Goal: Check status: Check status

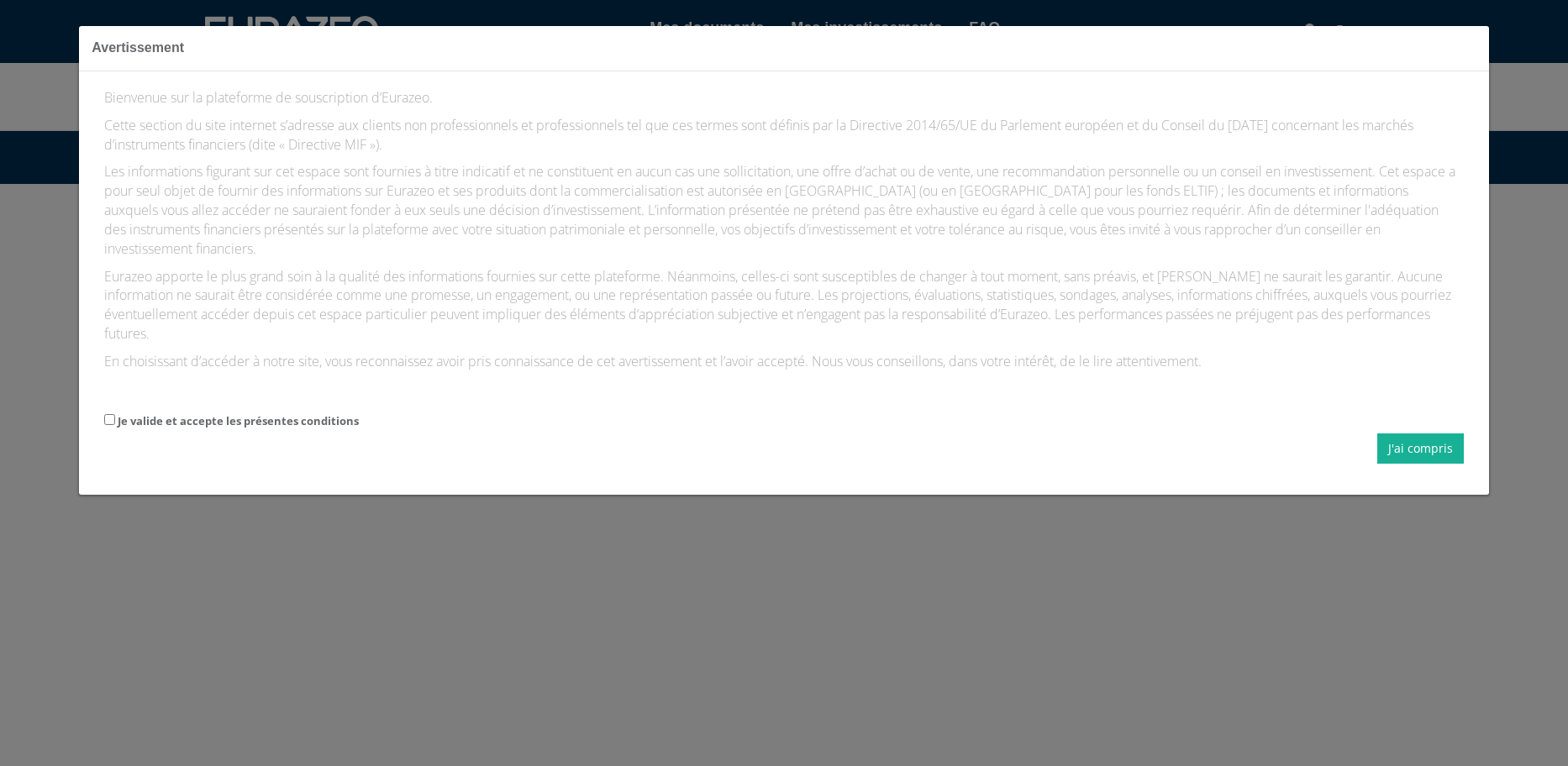
click at [147, 436] on div "J'ai compris" at bounding box center [784, 448] width 1359 height 30
click at [120, 418] on label "Je valide et accepte les présentes conditions" at bounding box center [238, 421] width 241 height 16
click at [115, 418] on input "Je valide et accepte les présentes conditions" at bounding box center [109, 419] width 11 height 11
checkbox input "true"
click at [1417, 453] on button "J'ai compris" at bounding box center [1421, 448] width 87 height 30
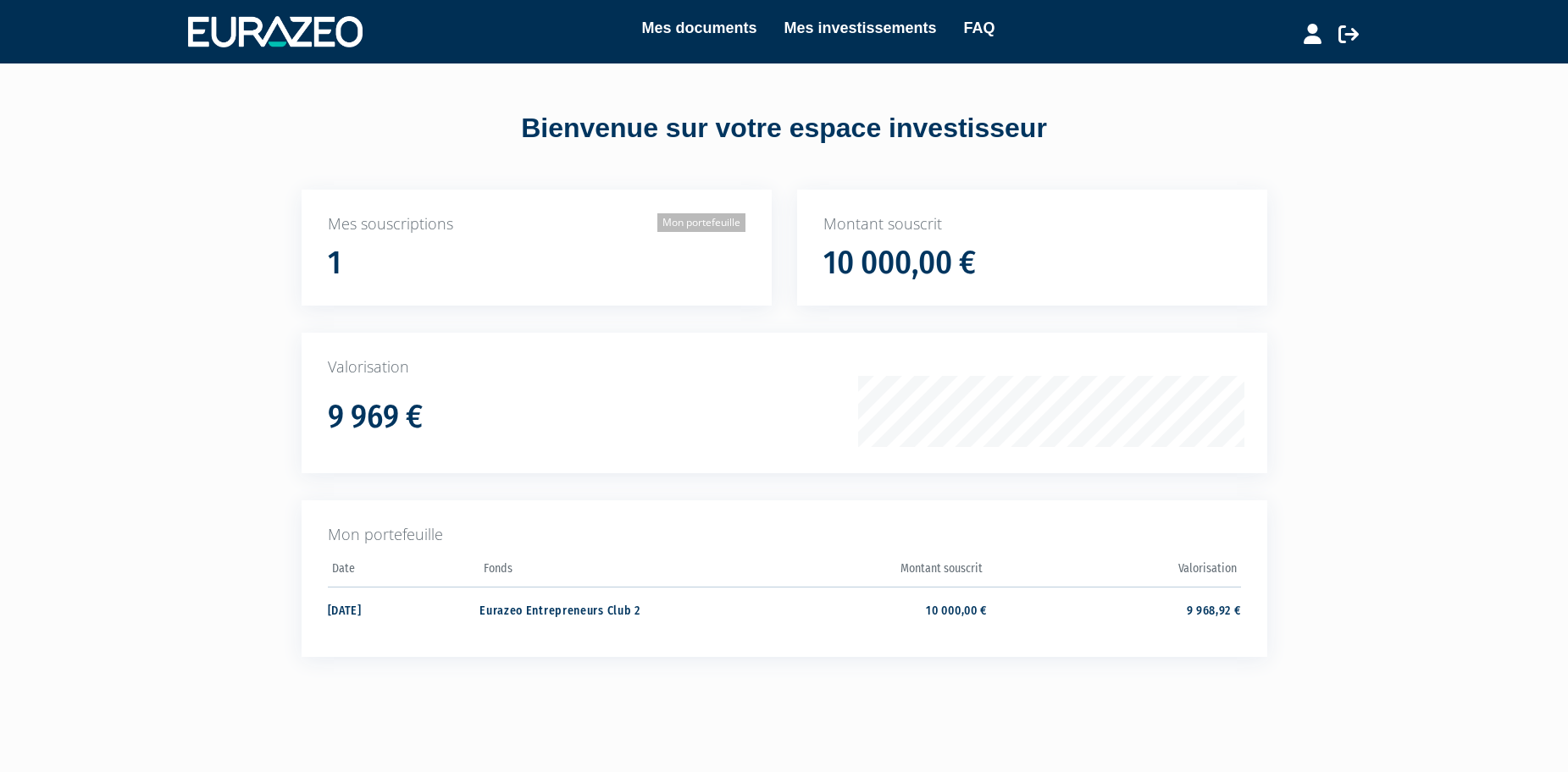
click at [702, 217] on link "Mon portefeuille" at bounding box center [701, 222] width 88 height 19
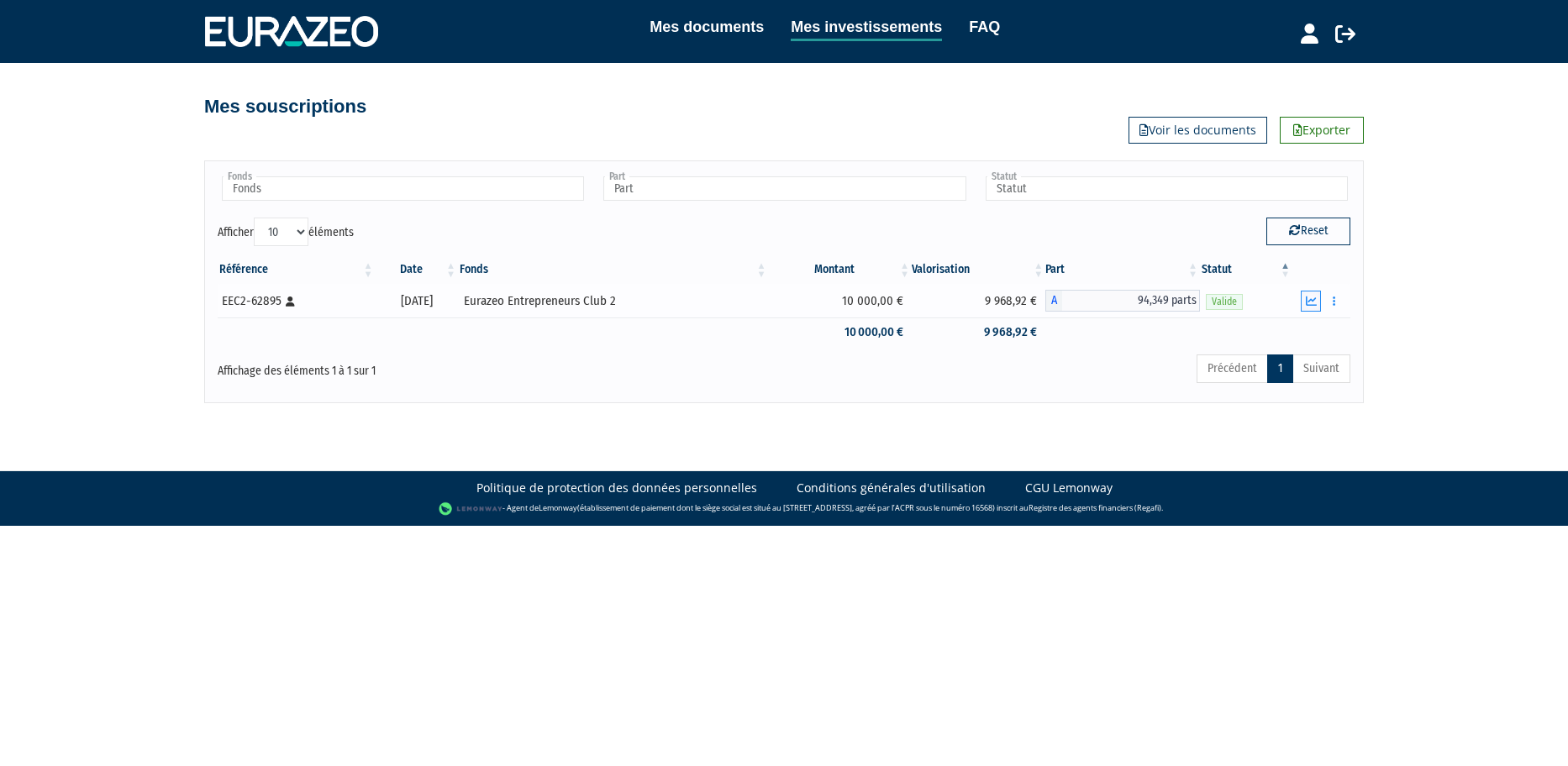
click at [1320, 309] on button "button" at bounding box center [1310, 301] width 21 height 21
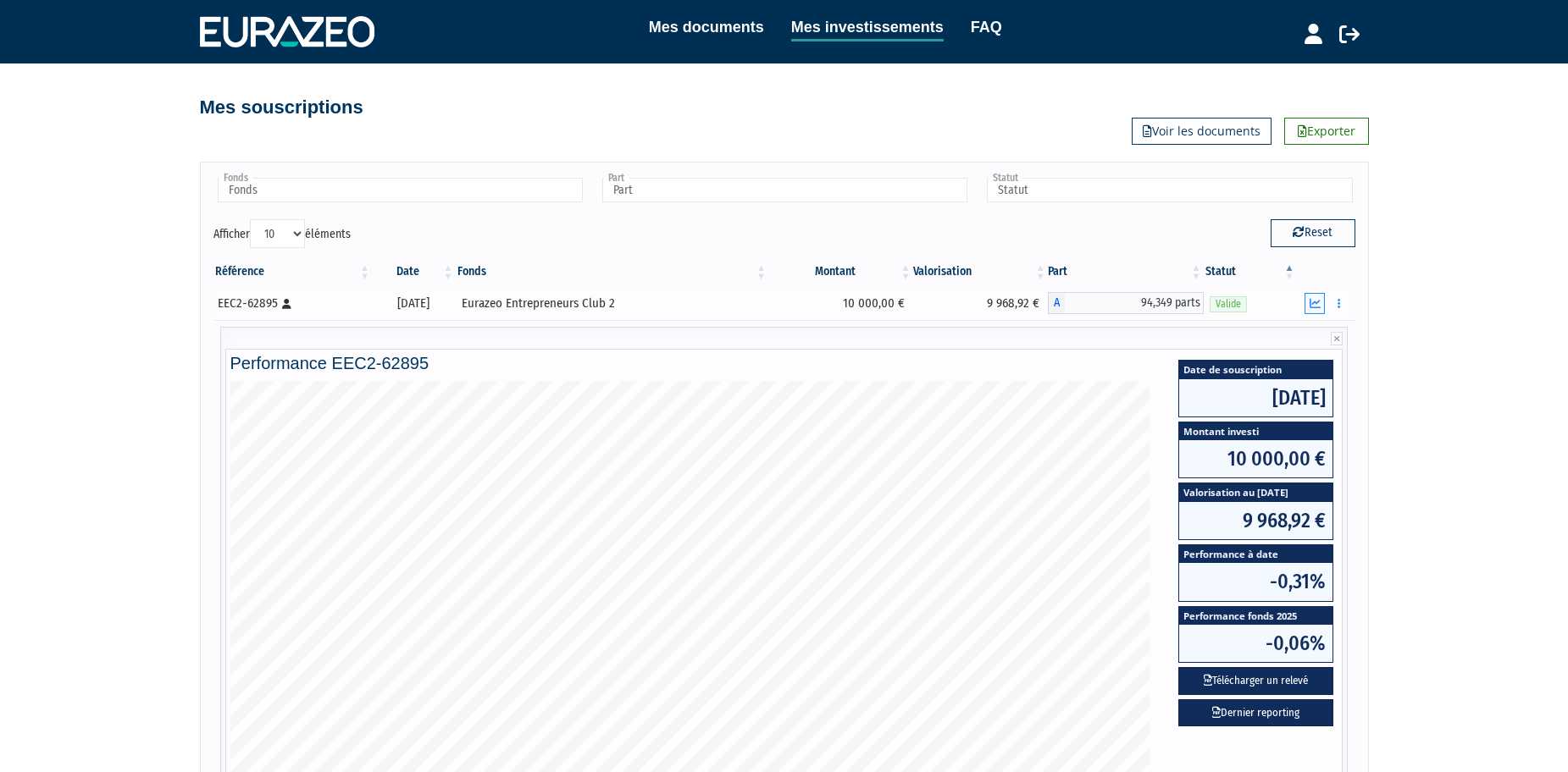
click at [1316, 302] on icon "button" at bounding box center [1314, 303] width 11 height 11
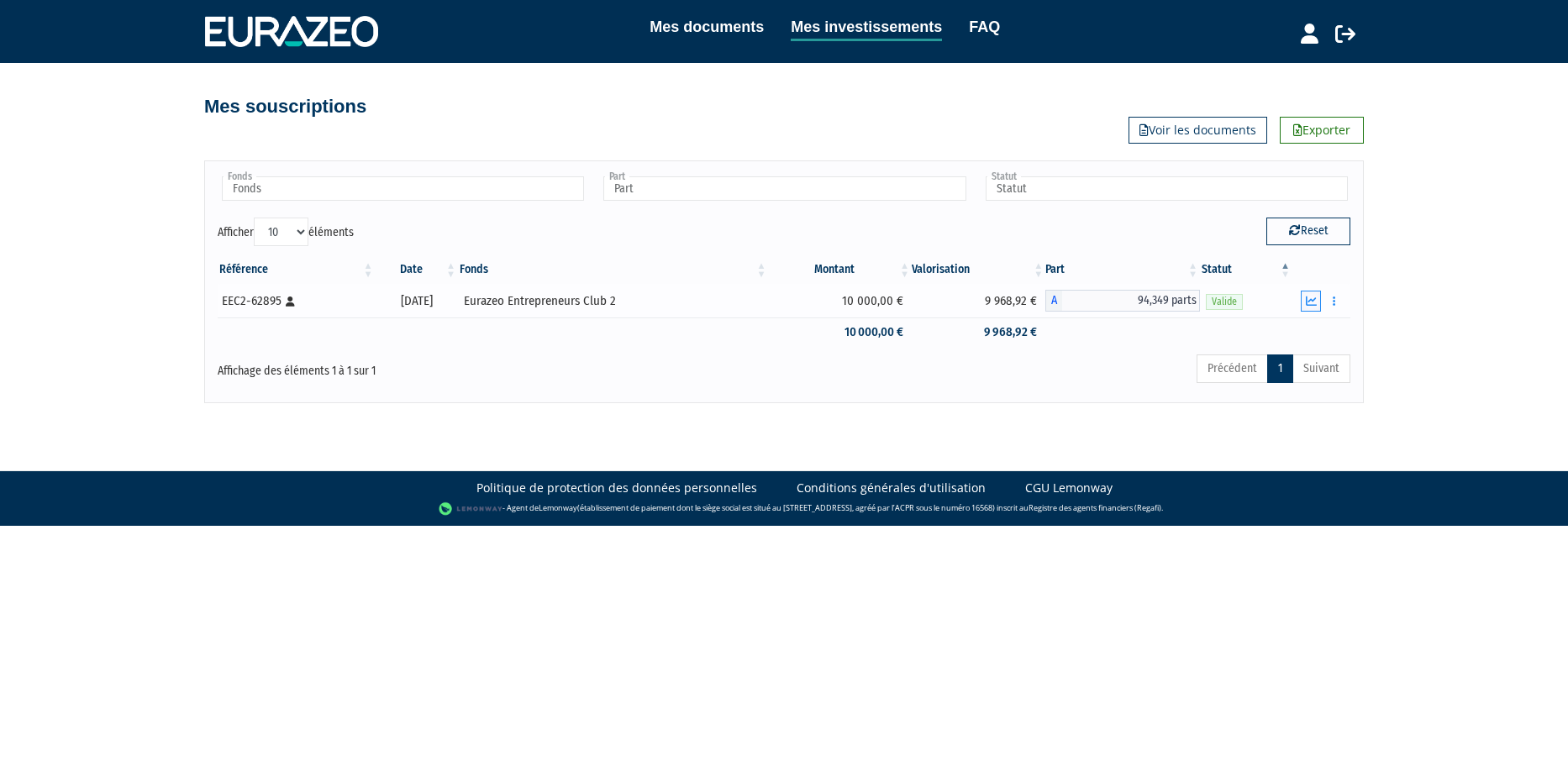
click at [1306, 300] on icon "button" at bounding box center [1310, 301] width 11 height 11
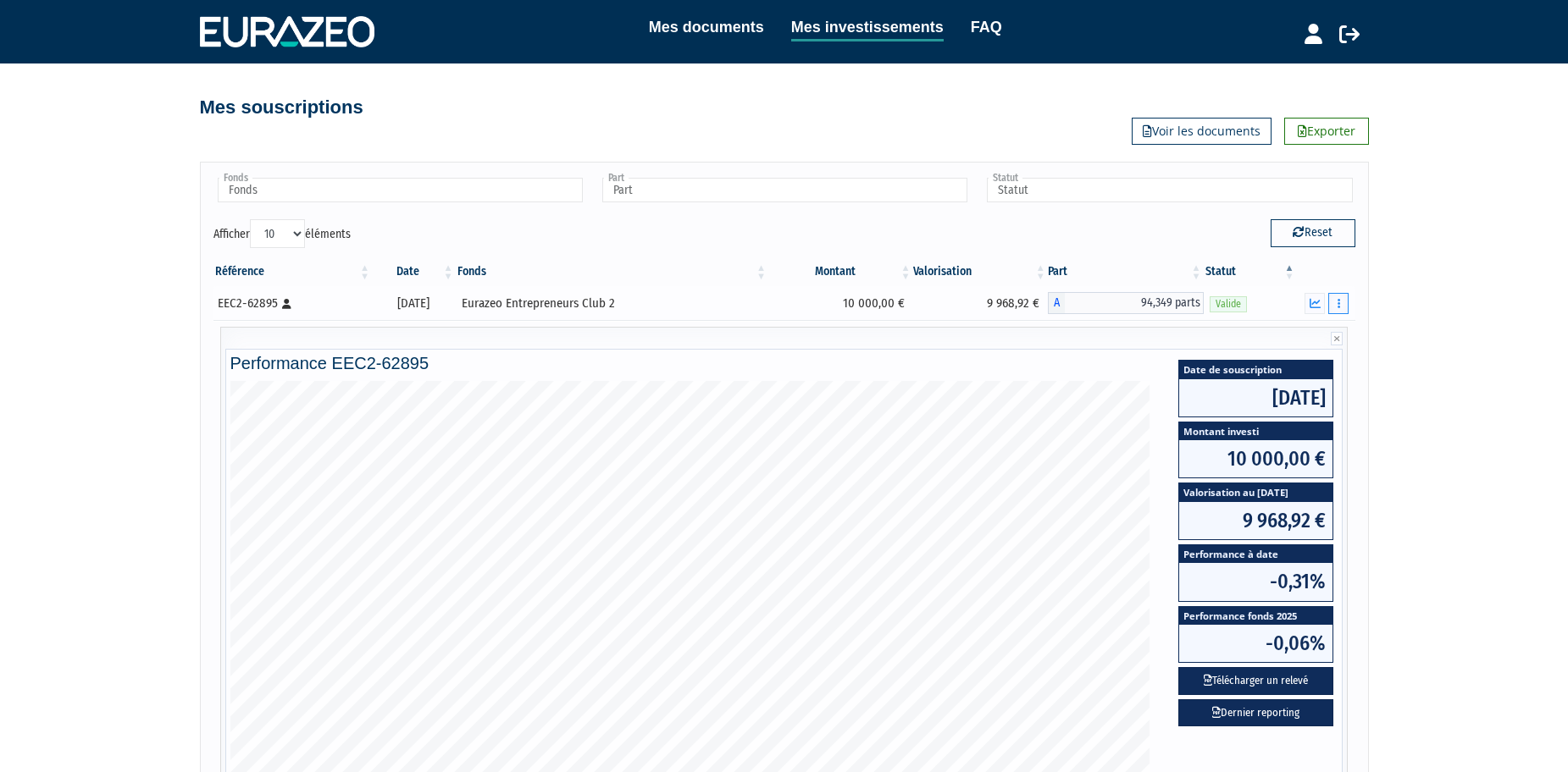
click at [1346, 308] on button "button" at bounding box center [1338, 303] width 21 height 21
click at [1316, 332] on link "Documents" at bounding box center [1300, 334] width 84 height 28
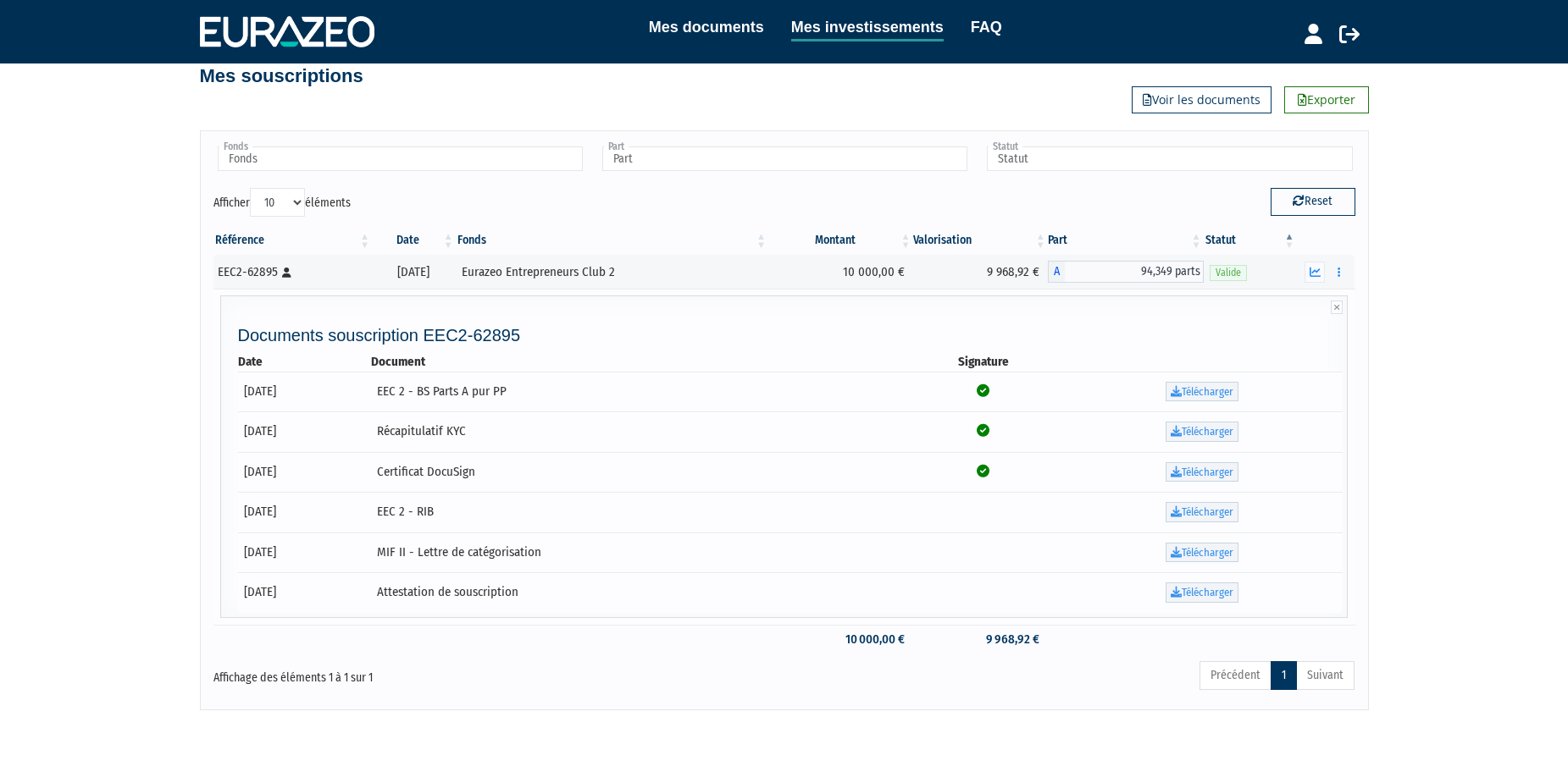
scroll to position [56, 0]
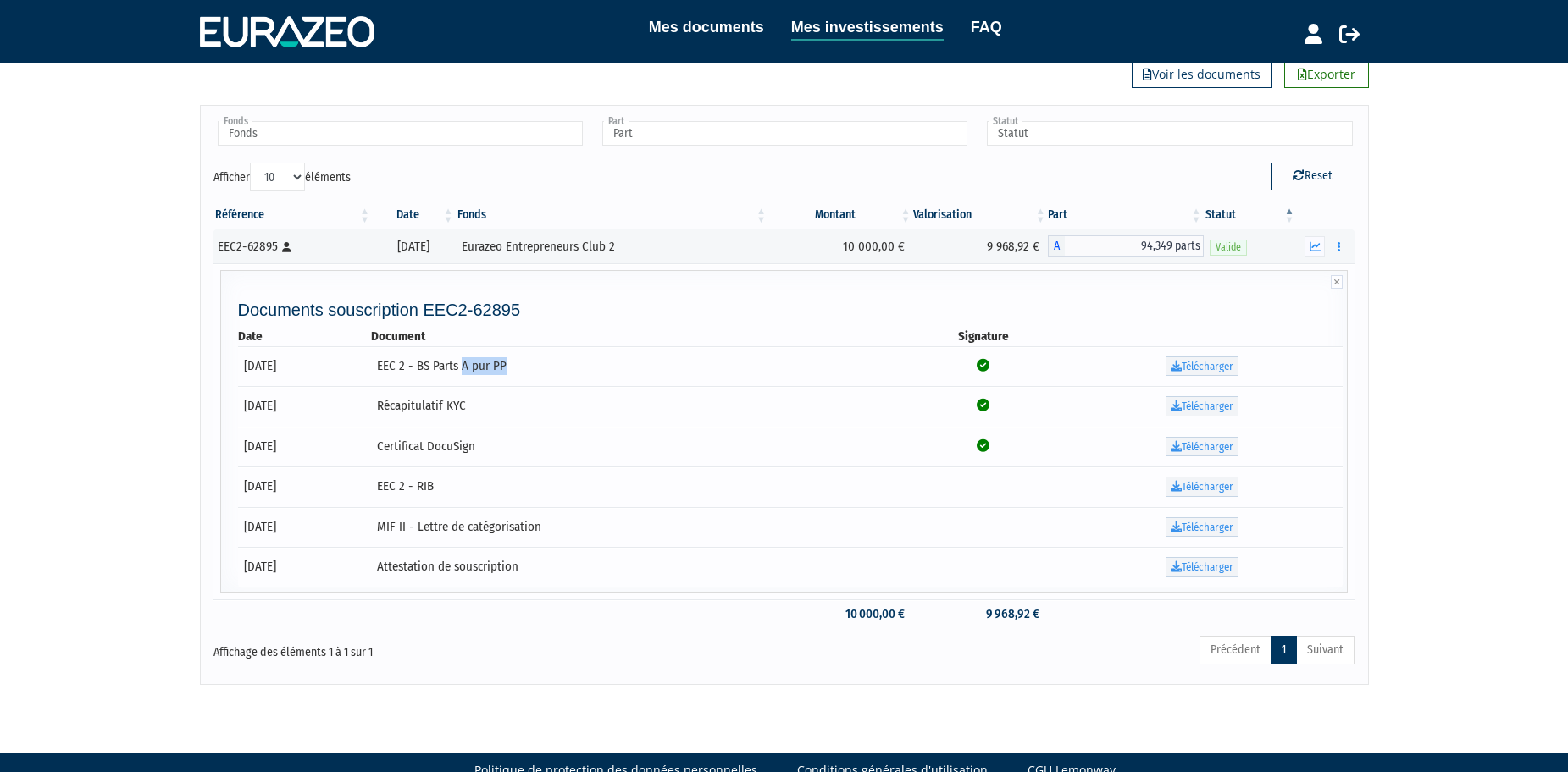
drag, startPoint x: 527, startPoint y: 370, endPoint x: 584, endPoint y: 370, distance: 57.0
click at [580, 370] on td "EEC 2 - BS Parts A pur PP" at bounding box center [637, 367] width 534 height 41
click at [584, 370] on td "EEC 2 - BS Parts A pur PP" at bounding box center [637, 367] width 534 height 41
drag, startPoint x: 493, startPoint y: 405, endPoint x: 560, endPoint y: 409, distance: 67.1
click at [560, 409] on td "Récapitulatif KYC" at bounding box center [637, 406] width 534 height 41
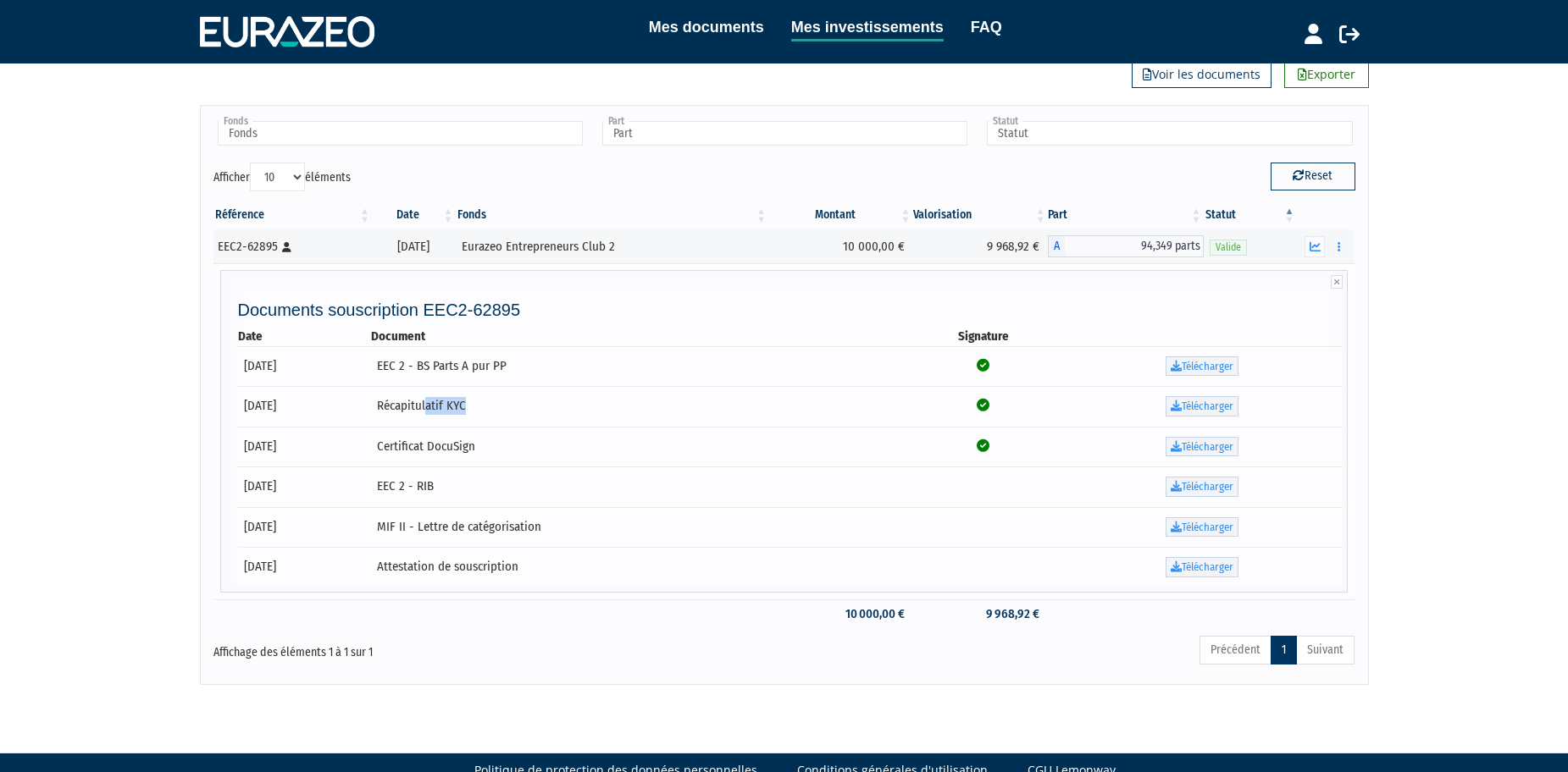
click at [560, 409] on td "Récapitulatif KYC" at bounding box center [637, 406] width 534 height 41
drag, startPoint x: 463, startPoint y: 454, endPoint x: 580, endPoint y: 445, distance: 117.3
click at [580, 445] on td "Certificat DocuSign" at bounding box center [637, 447] width 534 height 41
drag, startPoint x: 420, startPoint y: 487, endPoint x: 539, endPoint y: 487, distance: 119.0
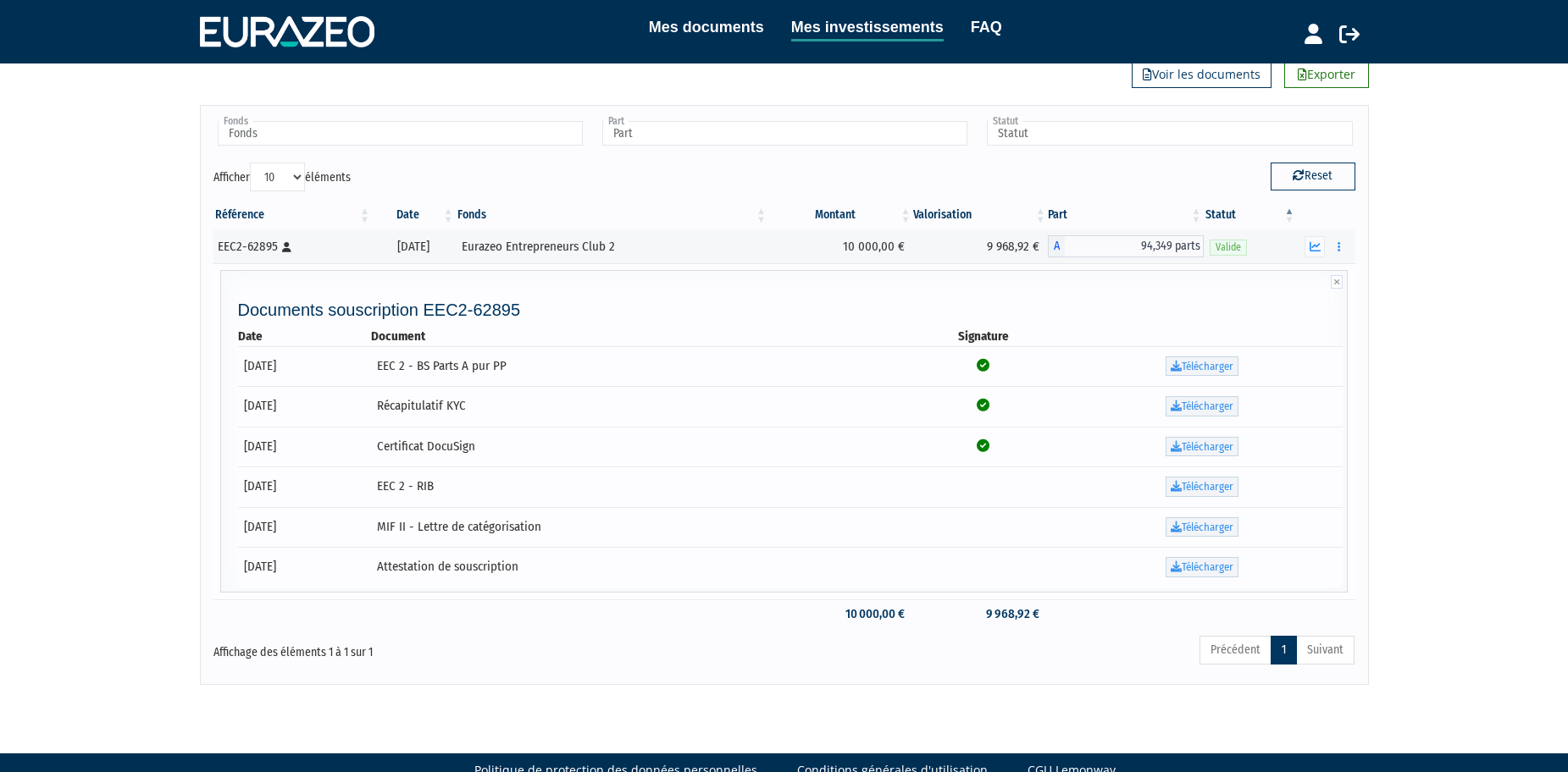
click at [539, 487] on tr "14/03/2024 EEC 2 - RIB Télécharger" at bounding box center [790, 487] width 1105 height 41
click at [539, 487] on td "EEC 2 - RIB" at bounding box center [637, 487] width 534 height 41
drag, startPoint x: 471, startPoint y: 533, endPoint x: 578, endPoint y: 525, distance: 107.3
click at [578, 525] on td "MIF II - Lettre de catégorisation" at bounding box center [637, 527] width 534 height 41
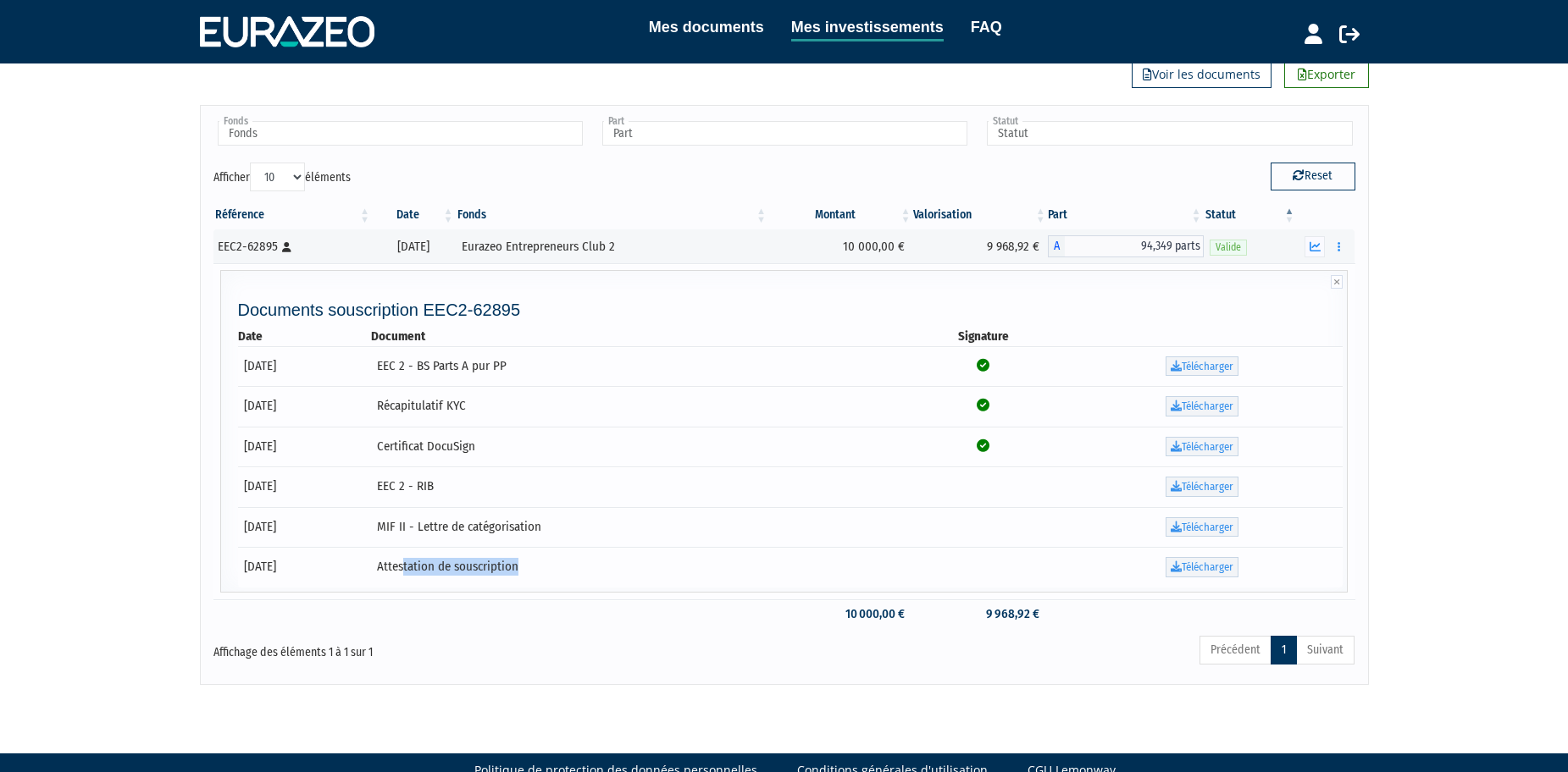
drag, startPoint x: 469, startPoint y: 581, endPoint x: 596, endPoint y: 563, distance: 128.3
click at [592, 563] on td "Attestation de souscription" at bounding box center [637, 567] width 534 height 41
click at [596, 563] on td "Attestation de souscription" at bounding box center [637, 567] width 534 height 41
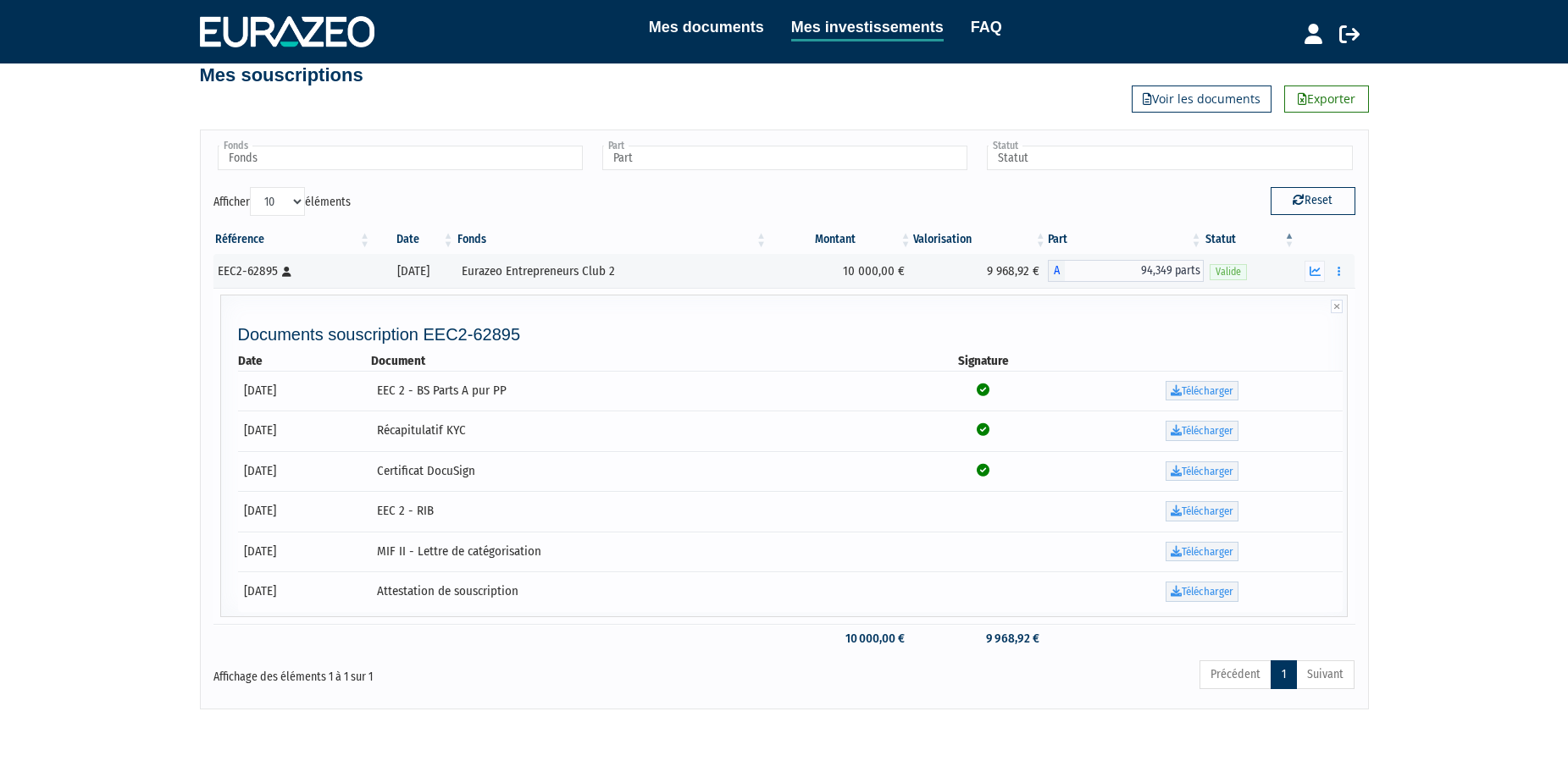
scroll to position [0, 0]
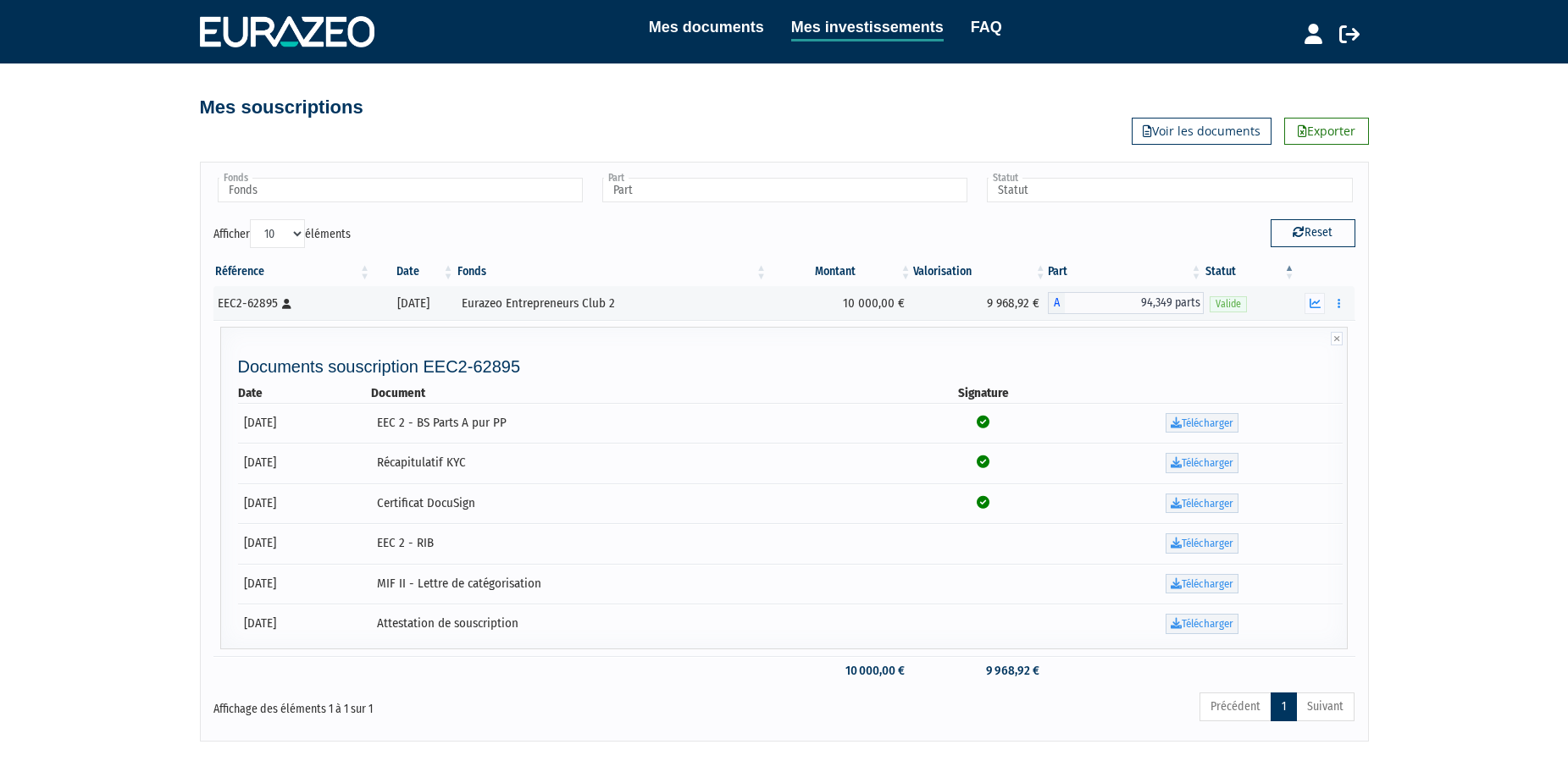
click at [125, 225] on div "Mes documents Mes investissements FAQ Déconnexion Mes documents Mes investissem…" at bounding box center [784, 371] width 1568 height 742
click at [483, 418] on td "EEC 2 - BS Parts A pur PP" at bounding box center [637, 423] width 534 height 41
click at [1315, 302] on icon "button" at bounding box center [1314, 303] width 11 height 11
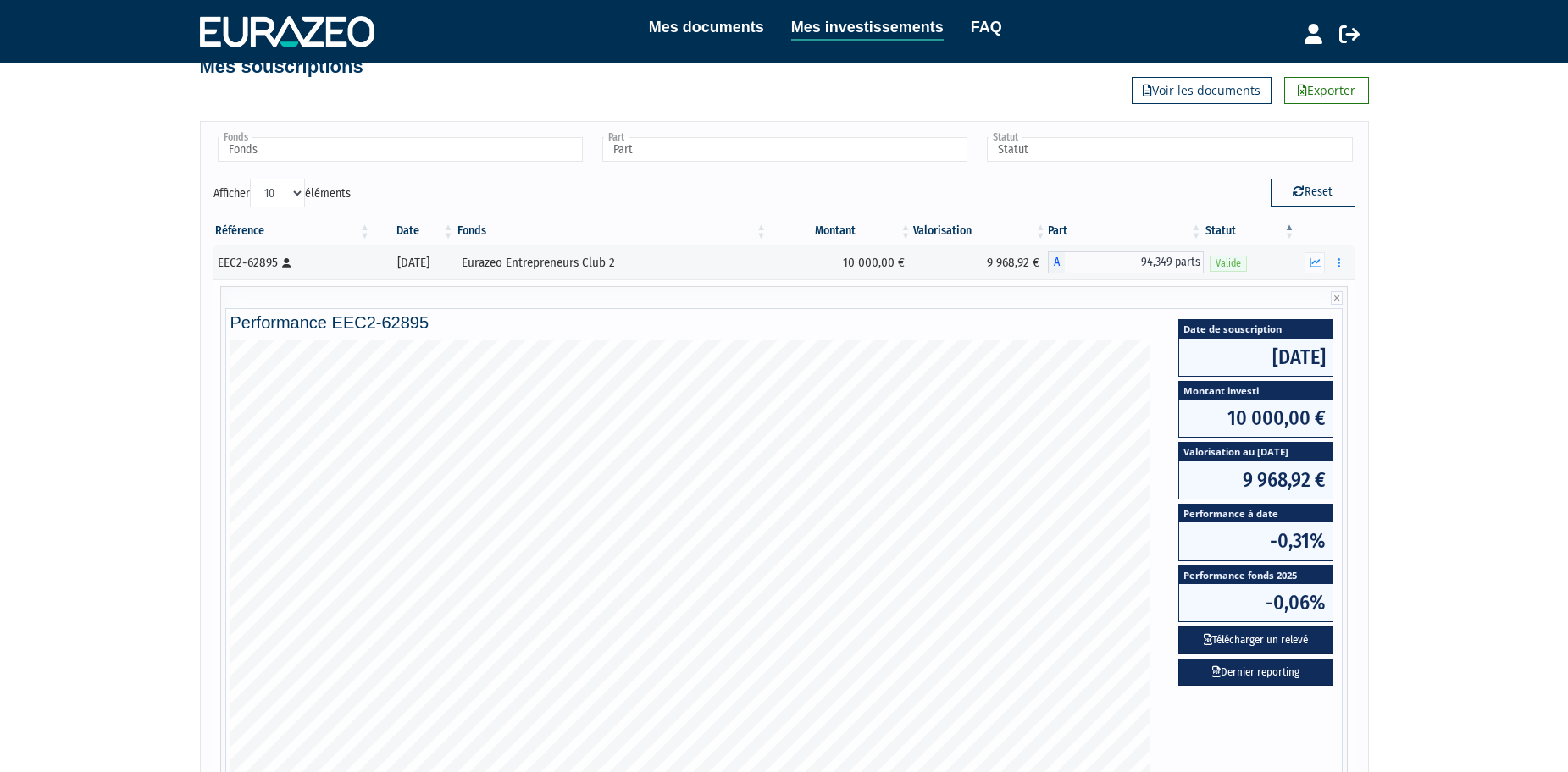
scroll to position [84, 0]
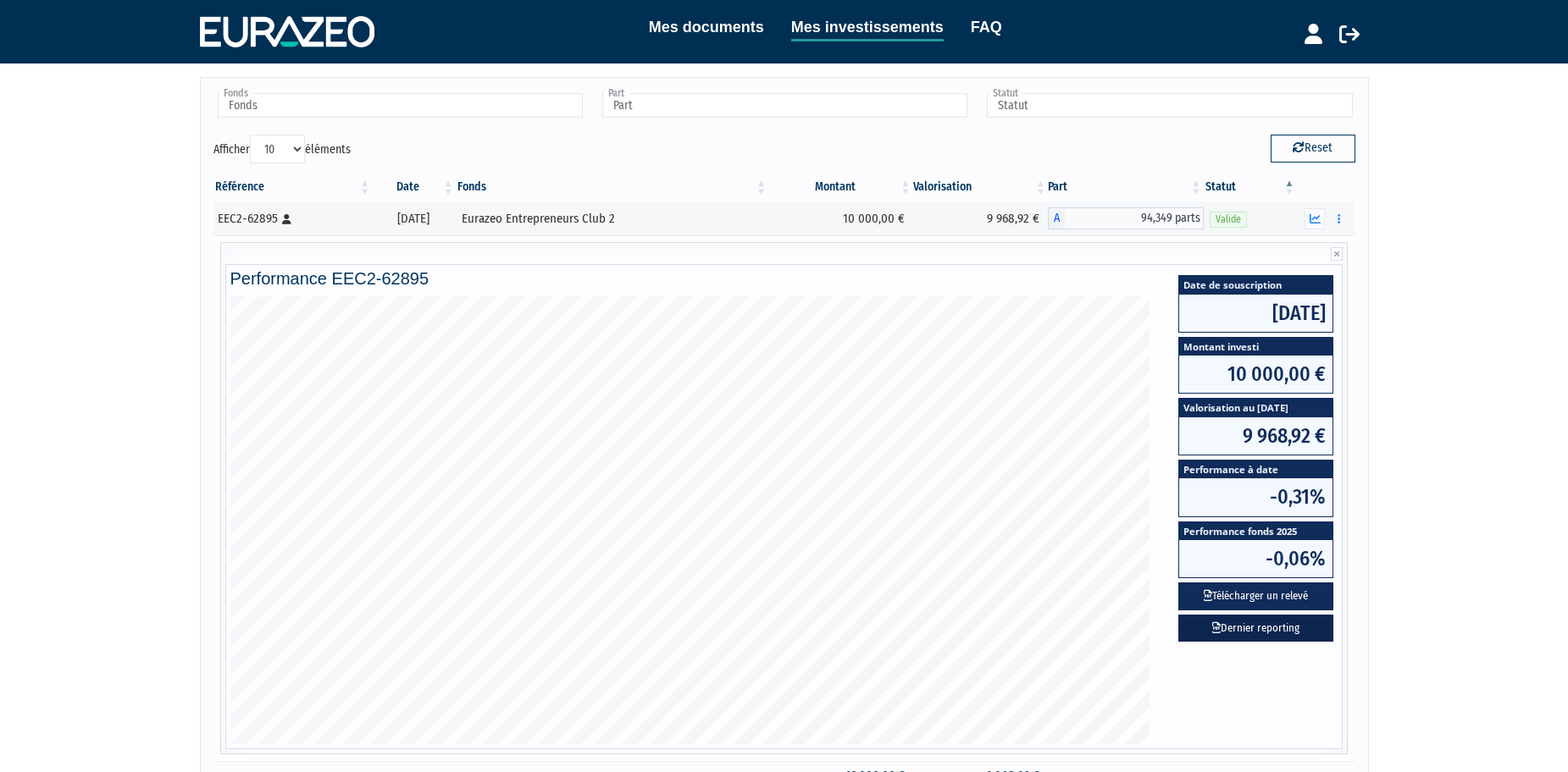
click at [1277, 631] on link "Dernier reporting" at bounding box center [1256, 628] width 155 height 28
